Goal: Find specific page/section: Find specific page/section

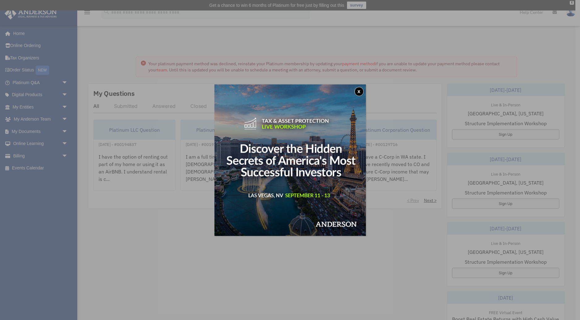
click at [30, 107] on div "x" at bounding box center [290, 160] width 580 height 320
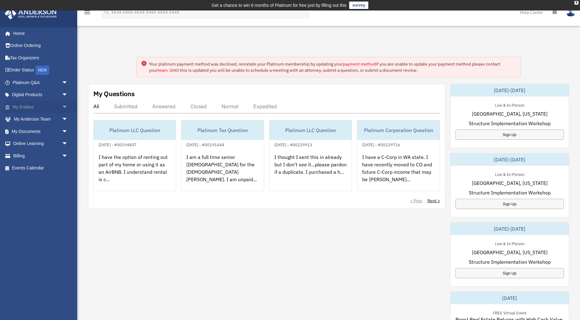
click at [66, 107] on span "arrow_drop_down" at bounding box center [68, 107] width 12 height 13
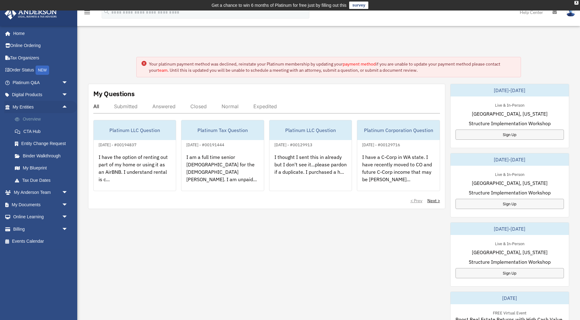
click at [36, 119] on link "Overview" at bounding box center [43, 119] width 69 height 12
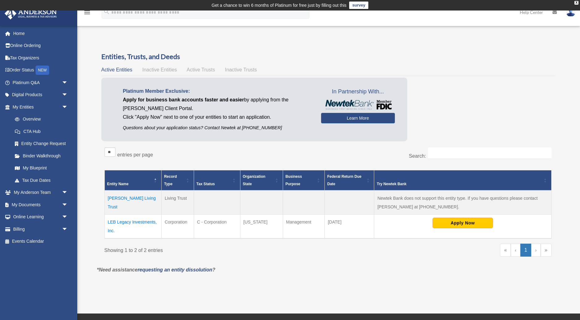
click at [126, 223] on td "LEB Legacy Investments, Inc." at bounding box center [132, 226] width 57 height 24
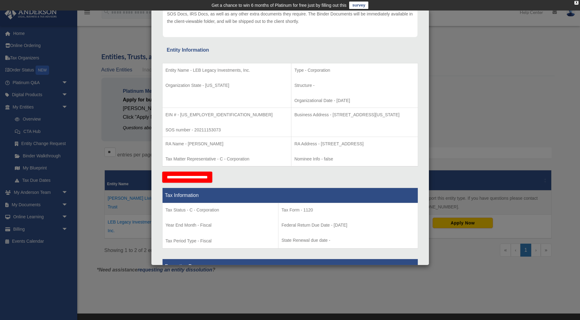
scroll to position [96, 0]
